Goal: Transaction & Acquisition: Purchase product/service

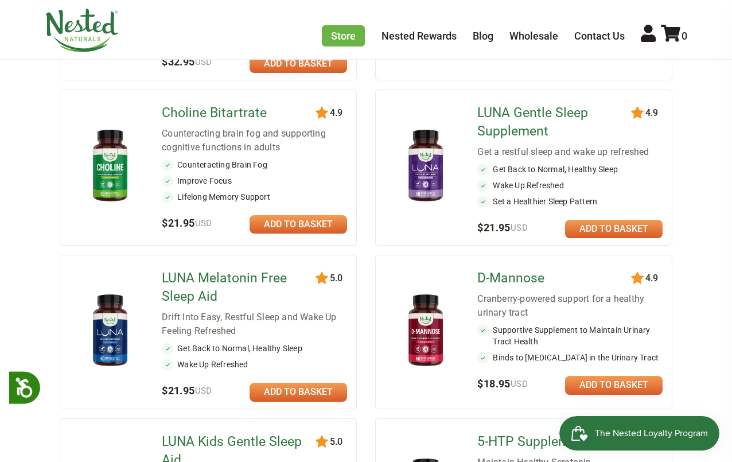
click at [274, 386] on link at bounding box center [299, 392] width 98 height 18
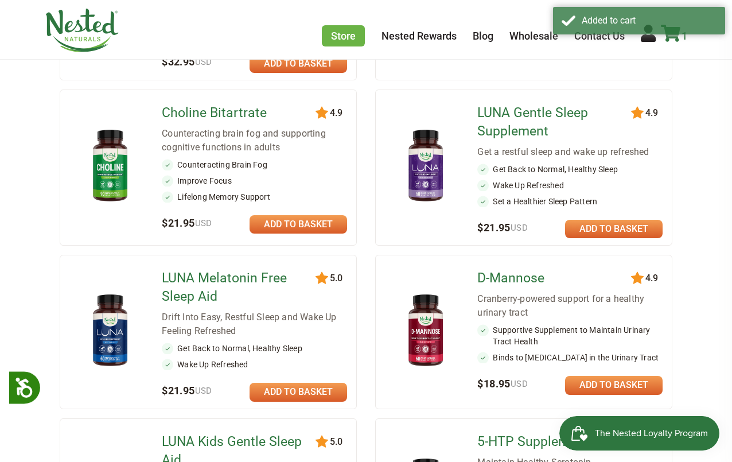
click at [673, 40] on icon at bounding box center [671, 33] width 20 height 17
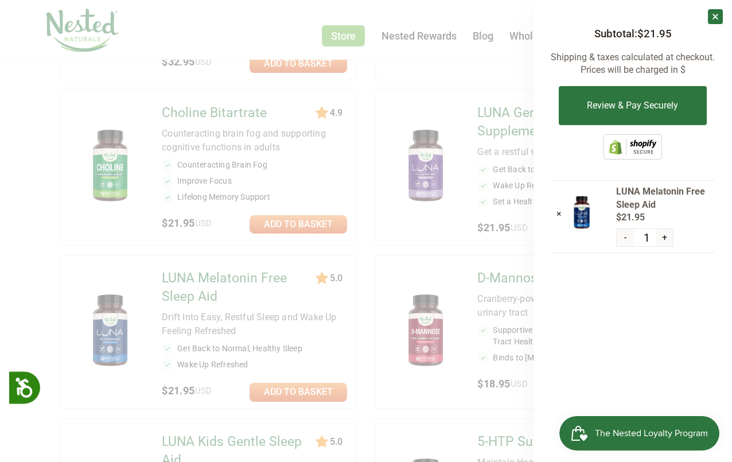
click at [663, 235] on button "+" at bounding box center [664, 237] width 17 height 17
type input "3"
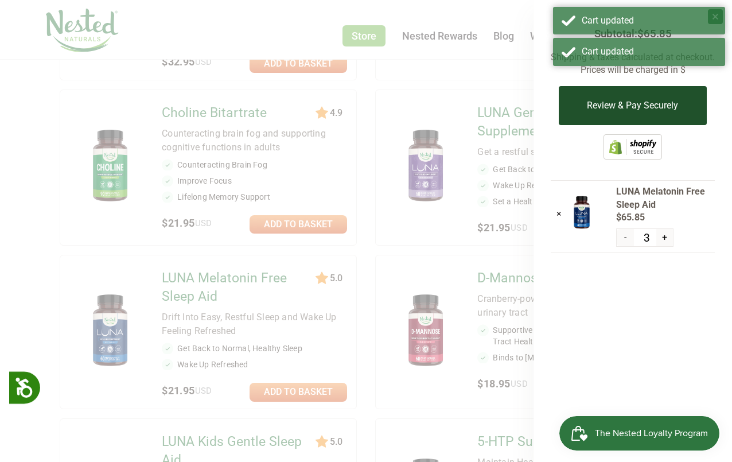
click at [609, 116] on button "Review & Pay Securely" at bounding box center [632, 105] width 147 height 39
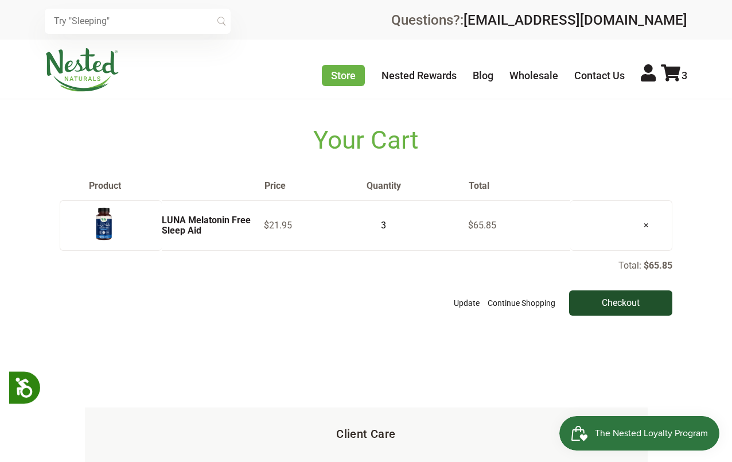
click at [602, 298] on input "Checkout" at bounding box center [620, 302] width 103 height 25
